Goal: Task Accomplishment & Management: Use online tool/utility

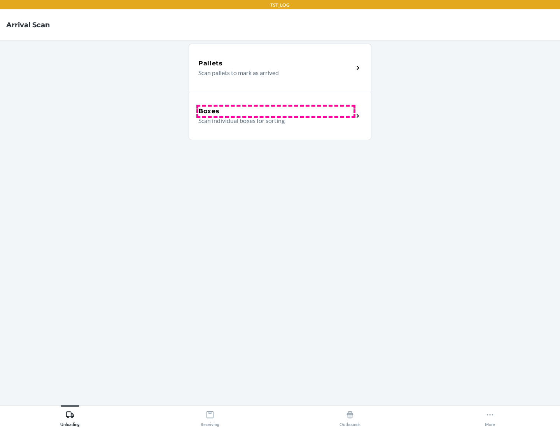
click at [276, 111] on div "Boxes" at bounding box center [275, 111] width 155 height 9
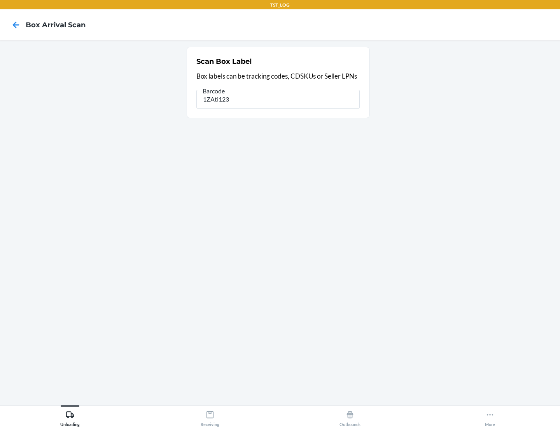
type input "1ZAti123"
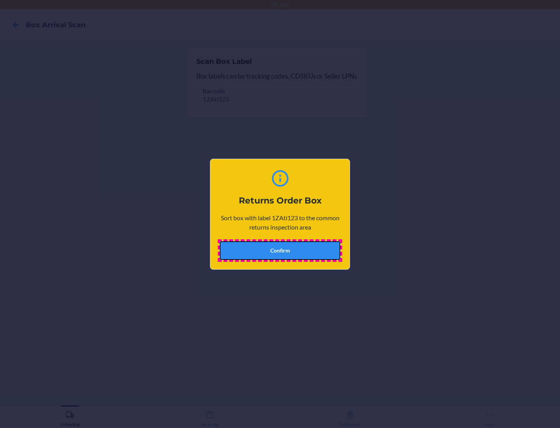
click at [280, 250] on button "Confirm" at bounding box center [280, 250] width 120 height 19
